Goal: Transaction & Acquisition: Purchase product/service

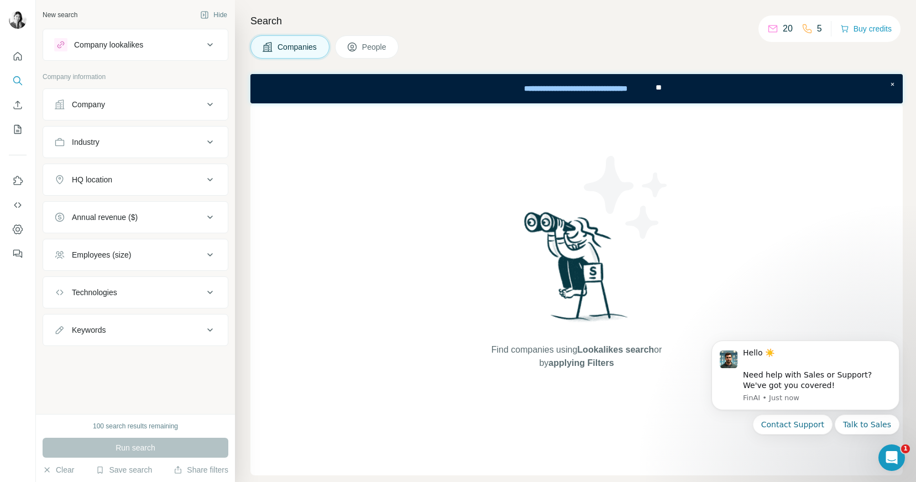
click at [767, 31] on icon at bounding box center [772, 28] width 11 height 11
click at [782, 30] on p "20" at bounding box center [787, 28] width 10 height 13
click at [866, 30] on button "Buy credits" at bounding box center [865, 28] width 51 height 15
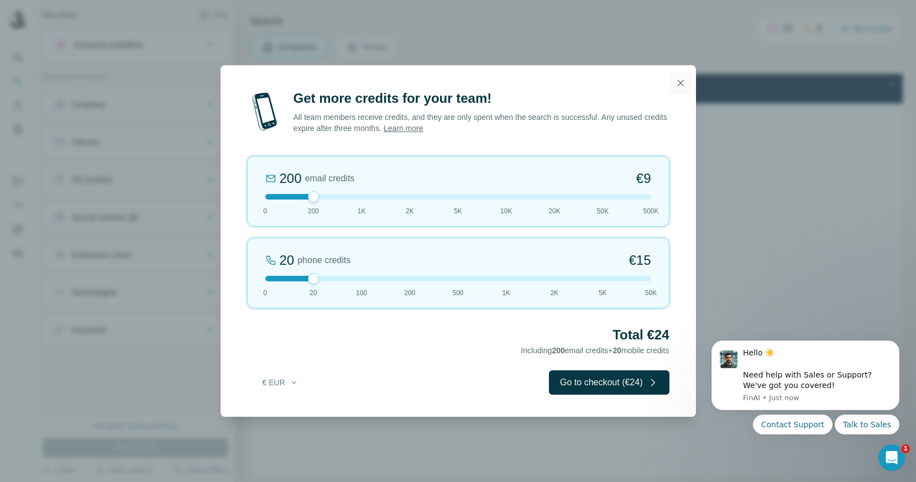
click at [682, 85] on icon "button" at bounding box center [680, 82] width 11 height 11
